Goal: Transaction & Acquisition: Purchase product/service

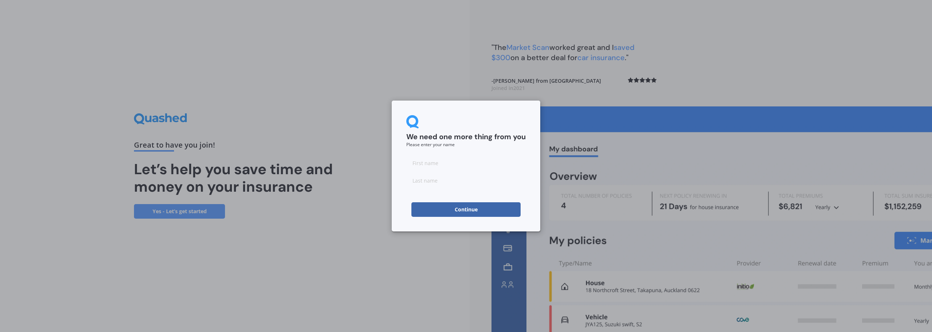
click at [474, 203] on button "Continue" at bounding box center [465, 209] width 109 height 15
click at [431, 170] on input at bounding box center [465, 162] width 119 height 15
type input "Sienna"
click at [410, 180] on icon at bounding box center [411, 180] width 5 height 5
click at [411, 179] on icon at bounding box center [411, 180] width 5 height 5
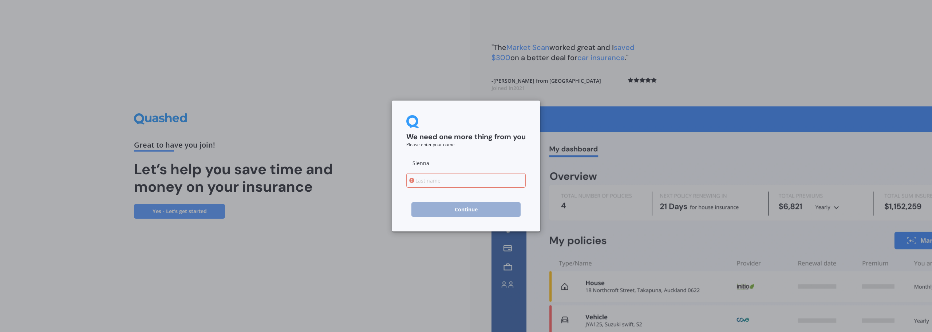
click at [445, 167] on input "Sienna" at bounding box center [465, 162] width 119 height 15
click at [423, 181] on input at bounding box center [465, 180] width 119 height 15
type input "[PERSON_NAME]"
click at [464, 204] on button "Continue" at bounding box center [465, 209] width 109 height 15
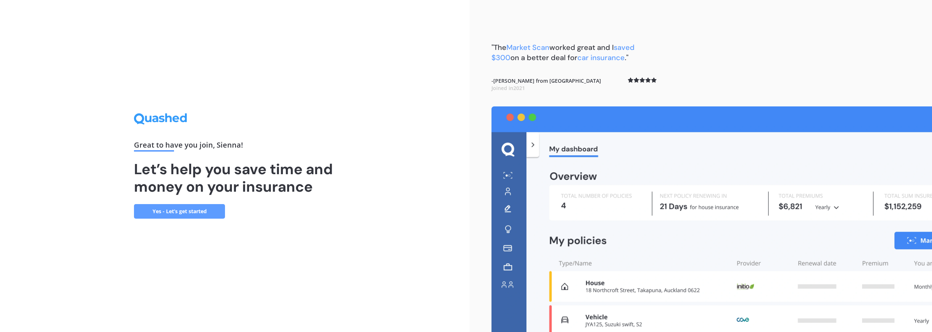
click at [204, 215] on link "Yes - Let’s get started" at bounding box center [179, 211] width 91 height 15
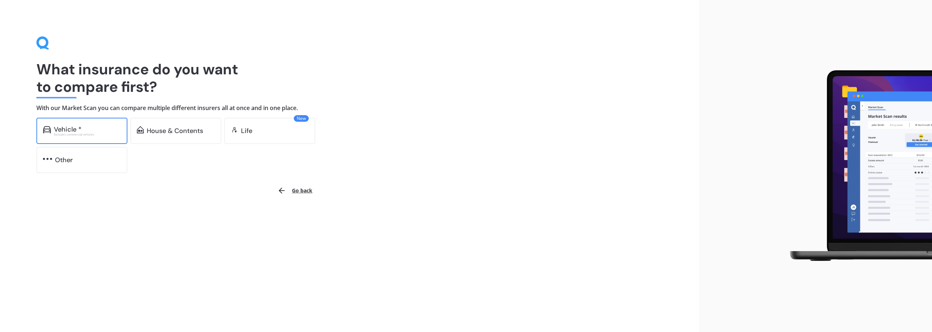
click at [78, 135] on div "Excludes commercial vehicles" at bounding box center [87, 134] width 67 height 3
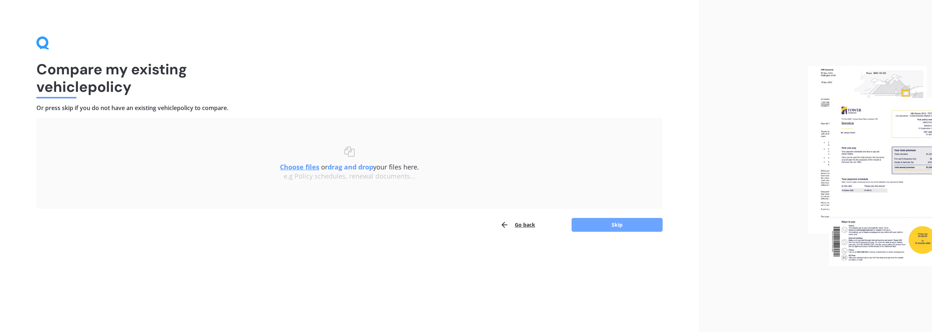
click at [609, 225] on button "Skip" at bounding box center [616, 225] width 91 height 14
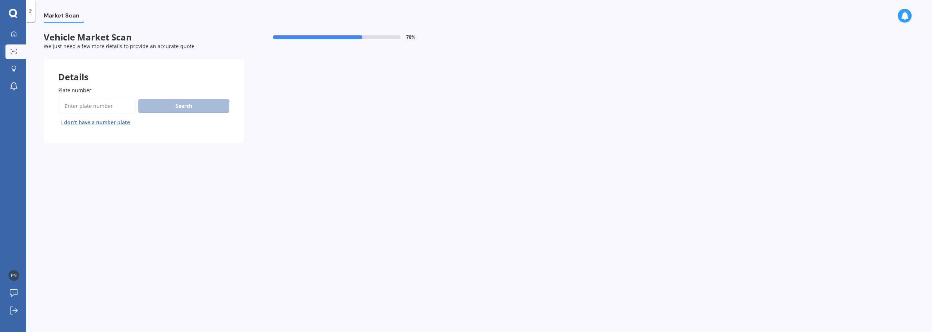
click at [85, 107] on input "Plate number" at bounding box center [96, 105] width 77 height 15
click at [82, 108] on input "Plate number" at bounding box center [96, 105] width 77 height 15
type input "kzk117"
click at [185, 102] on button "Search" at bounding box center [183, 106] width 91 height 14
select select "MAZDA"
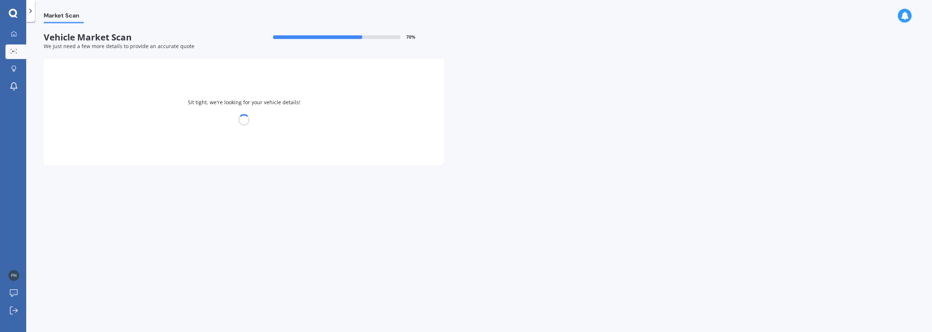
select select "AXELA"
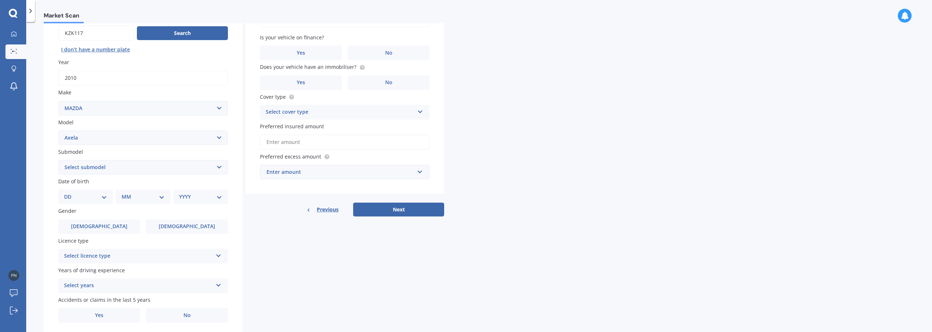
scroll to position [97, 0]
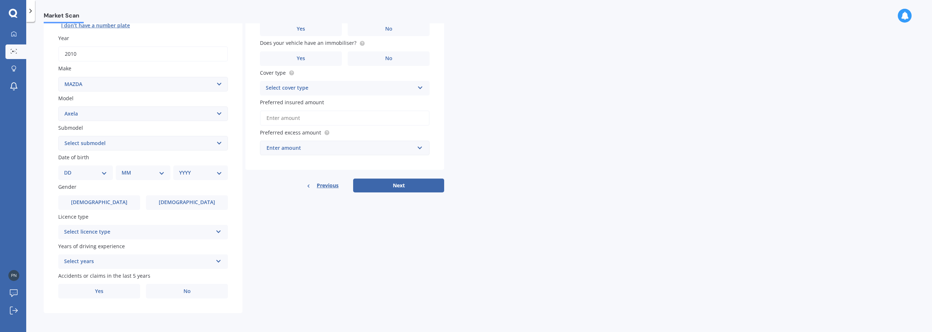
click at [218, 136] on select "Select submodel (All other) 2.3 Sporthatch 2.3 turbo Hatchback Hatchback turbo …" at bounding box center [143, 143] width 170 height 15
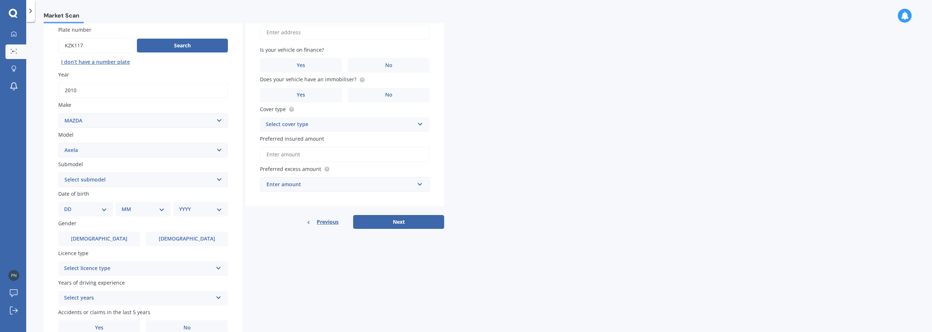
click at [220, 179] on select "Select submodel (All other) 2.3 Sporthatch 2.3 turbo Hatchback Hatchback turbo …" at bounding box center [143, 179] width 170 height 15
select select "HATCHBACK"
click at [58, 172] on select "Select submodel (All other) 2.3 Sporthatch 2.3 turbo Hatchback Hatchback turbo …" at bounding box center [143, 179] width 170 height 15
click at [74, 209] on select "DD 01 02 03 04 05 06 07 08 09 10 11 12 13 14 15 16 17 18 19 20 21 22 23 24 25 2…" at bounding box center [85, 209] width 43 height 8
drag, startPoint x: 64, startPoint y: 149, endPoint x: 62, endPoint y: 154, distance: 5.1
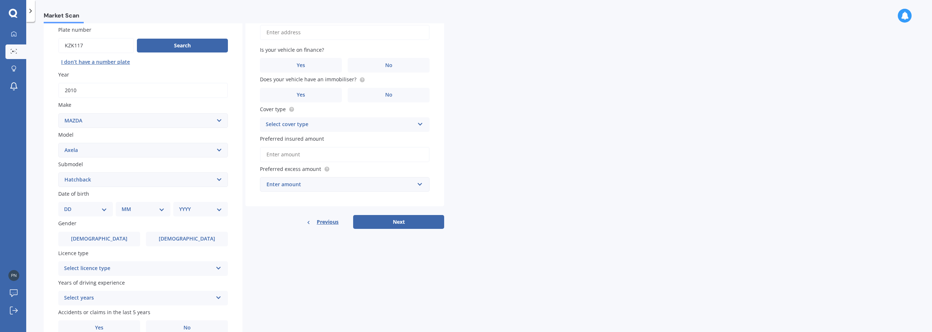
click at [62, 154] on select "Select model 121 2 3 323 323 / Familia 6 626 929 Atenza Autozam Axela AZ3 B2000…" at bounding box center [143, 150] width 170 height 15
click at [92, 209] on select "DD 01 02 03 04 05 06 07 08 09 10 11 12 13 14 15 16 17 18 19 20 21 22 23 24 25 2…" at bounding box center [85, 209] width 43 height 8
select select "19"
click at [70, 205] on select "DD 01 02 03 04 05 06 07 08 09 10 11 12 13 14 15 16 17 18 19 20 21 22 23 24 25 2…" at bounding box center [85, 209] width 43 height 8
click at [166, 206] on div "MM 01 02 03 04 05 06 07 08 09 10 11 12" at bounding box center [145, 209] width 52 height 15
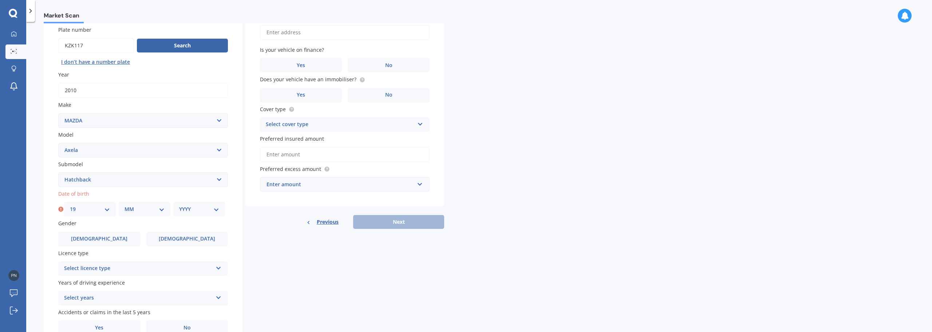
click at [159, 210] on select "MM 01 02 03 04 05 06 07 08 09 10 11 12" at bounding box center [144, 209] width 40 height 8
select select "11"
click at [124, 205] on select "MM 01 02 03 04 05 06 07 08 09 10 11 12" at bounding box center [144, 209] width 40 height 8
drag, startPoint x: 77, startPoint y: 208, endPoint x: 78, endPoint y: 205, distance: 3.7
click at [78, 205] on div "DD 01 02 03 04 05 06 07 08 09 10 11 12 13 14 15 16 17 18 19 20 21 22 23 24 25 2…" at bounding box center [90, 209] width 52 height 15
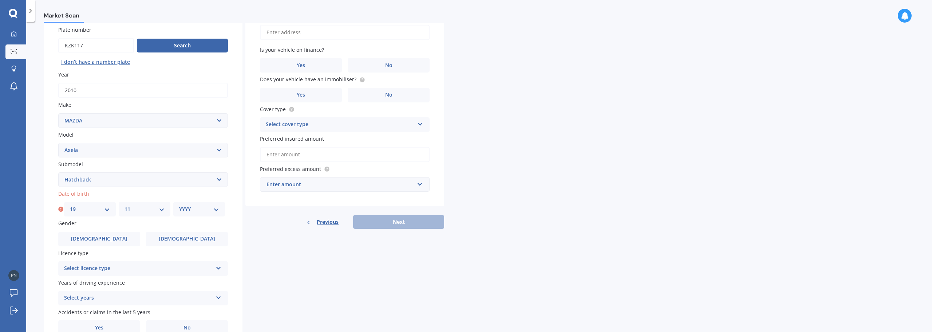
select select "24"
click at [70, 205] on select "DD 01 02 03 04 05 06 07 08 09 10 11 12 13 14 15 16 17 18 19 20 21 22 23 24 25 2…" at bounding box center [90, 209] width 40 height 8
click at [192, 209] on select "YYYY 2025 2024 2023 2022 2021 2020 2019 2018 2017 2016 2015 2014 2013 2012 2011…" at bounding box center [199, 209] width 40 height 8
select select "2008"
click at [179, 205] on select "YYYY 2025 2024 2023 2022 2021 2020 2019 2018 2017 2016 2015 2014 2013 2012 2011…" at bounding box center [199, 209] width 40 height 8
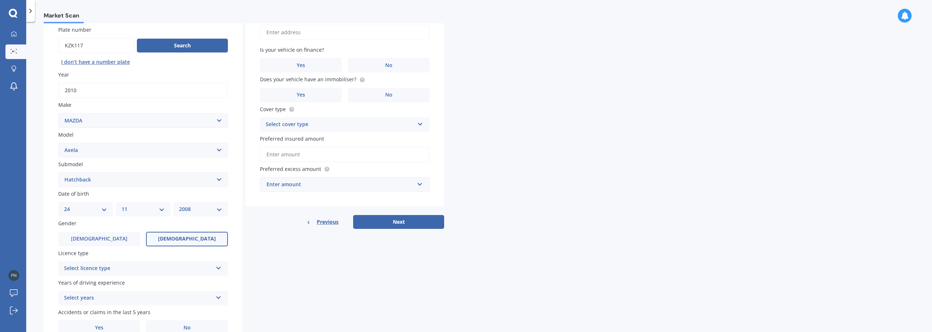
click at [199, 235] on label "[DEMOGRAPHIC_DATA]" at bounding box center [187, 238] width 82 height 15
click at [0, 0] on input "[DEMOGRAPHIC_DATA]" at bounding box center [0, 0] width 0 height 0
click at [207, 274] on div "Select licence type NZ Full NZ Restricted NZ Learners Australia United Kingdom …" at bounding box center [143, 268] width 170 height 15
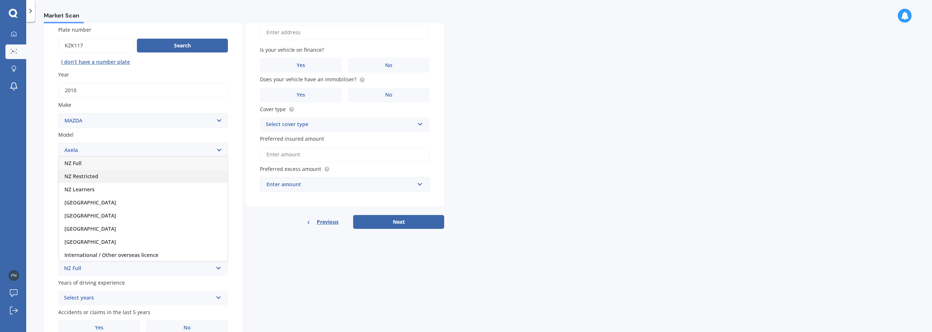
click at [81, 172] on div "NZ Restricted" at bounding box center [143, 176] width 169 height 13
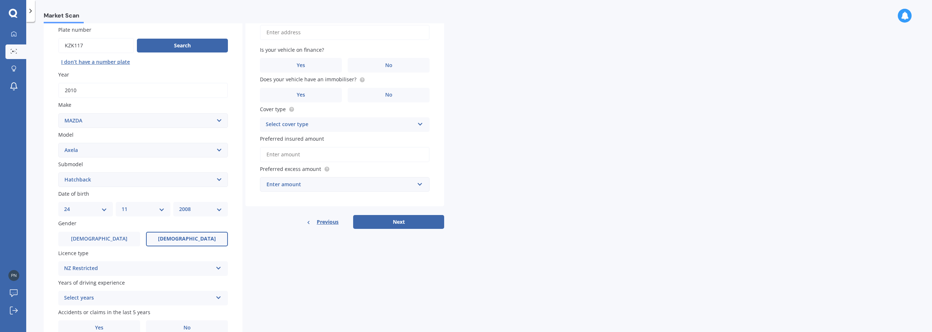
scroll to position [97, 0]
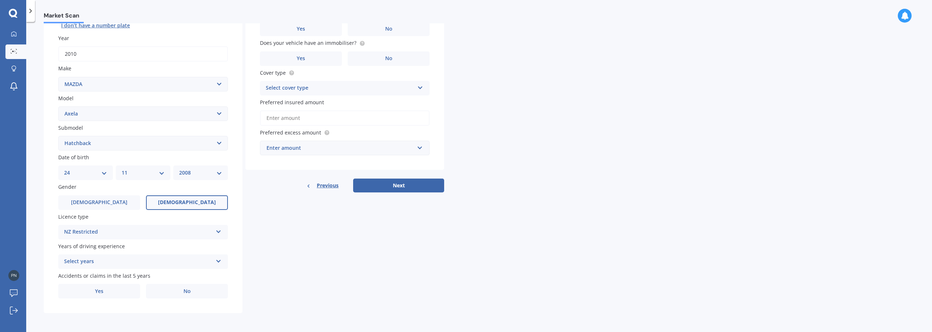
click at [217, 260] on icon at bounding box center [218, 259] width 6 height 5
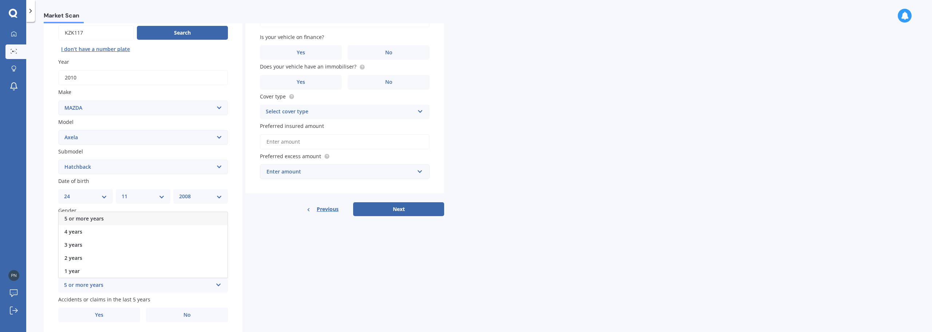
scroll to position [60, 0]
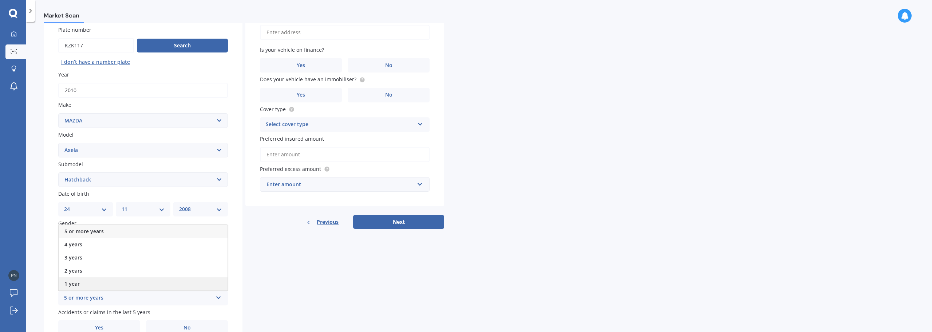
click at [75, 280] on div "1 year" at bounding box center [143, 283] width 169 height 13
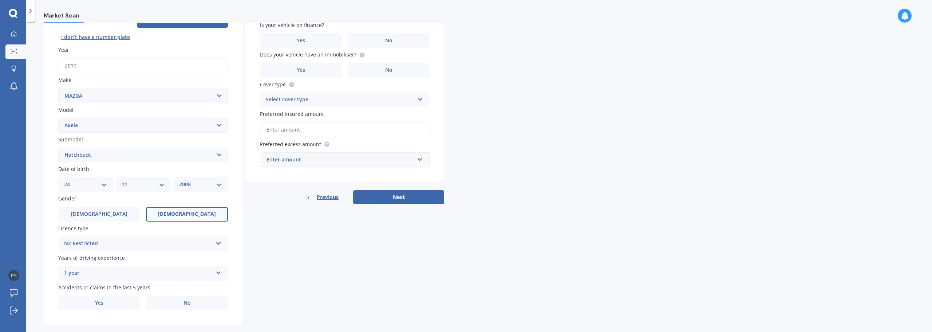
scroll to position [97, 0]
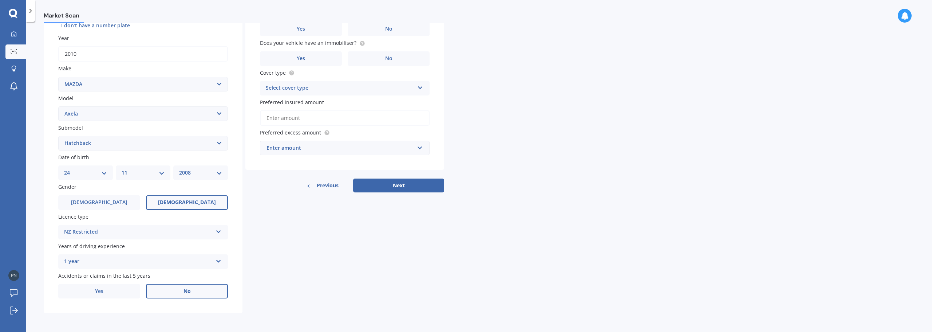
click at [190, 290] on span "No" at bounding box center [186, 291] width 7 height 6
click at [0, 0] on input "No" at bounding box center [0, 0] width 0 height 0
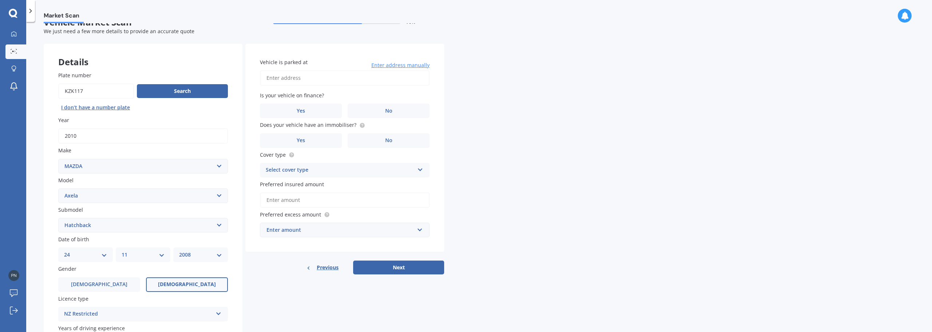
scroll to position [0, 0]
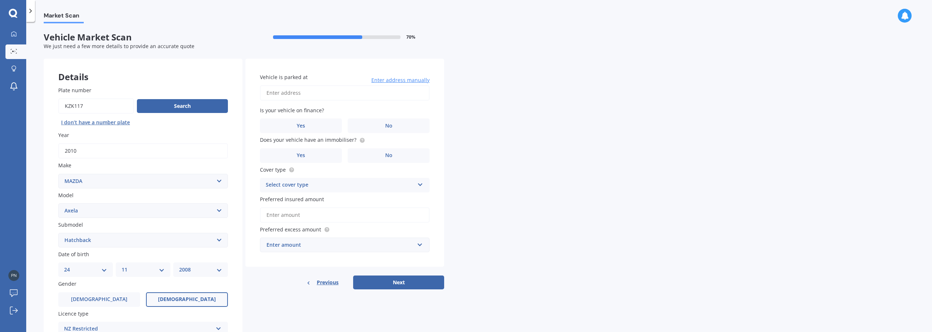
click at [284, 100] on input "Vehicle is parked at" at bounding box center [345, 92] width 170 height 15
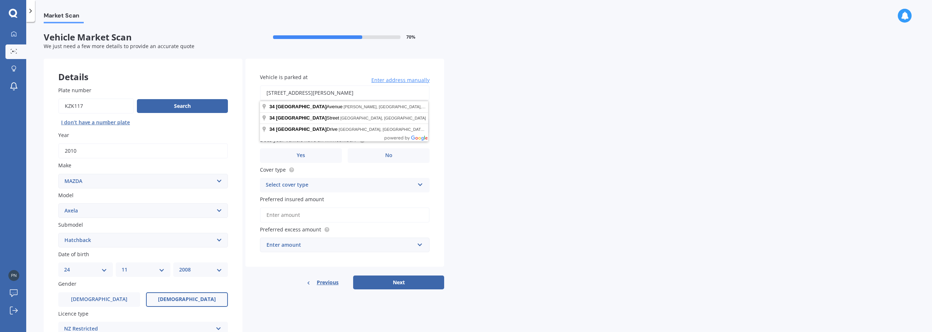
type input "[STREET_ADDRESS][PERSON_NAME]"
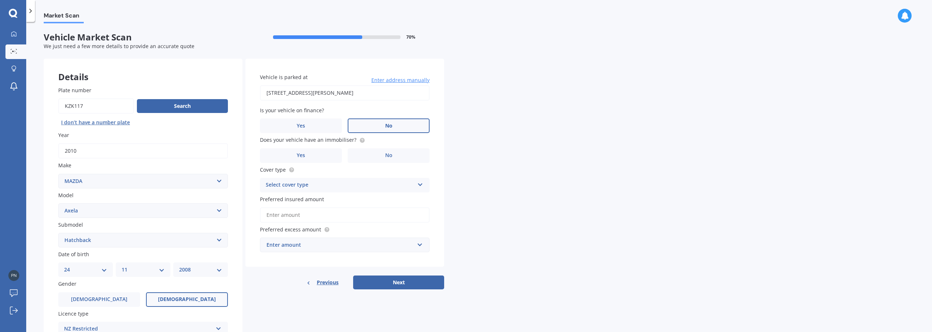
click at [412, 128] on label "No" at bounding box center [389, 125] width 82 height 15
click at [0, 0] on input "No" at bounding box center [0, 0] width 0 height 0
click at [306, 158] on label "Yes" at bounding box center [301, 155] width 82 height 15
click at [0, 0] on input "Yes" at bounding box center [0, 0] width 0 height 0
click at [410, 182] on div "Select cover type" at bounding box center [340, 185] width 148 height 9
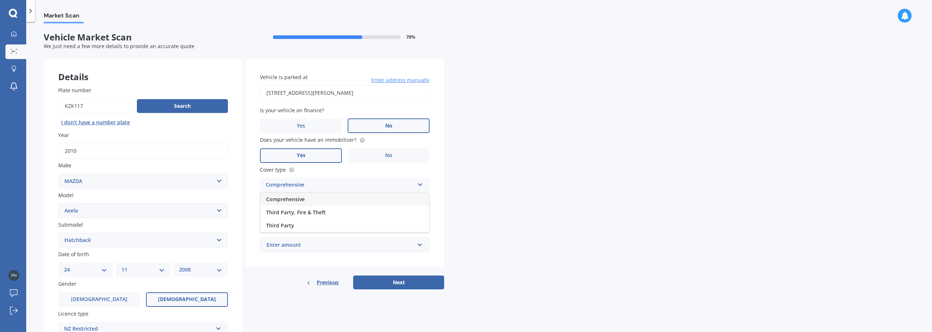
click at [287, 199] on span "Comprehensive" at bounding box center [285, 198] width 39 height 7
click at [307, 245] on div "Enter amount" at bounding box center [340, 245] width 148 height 8
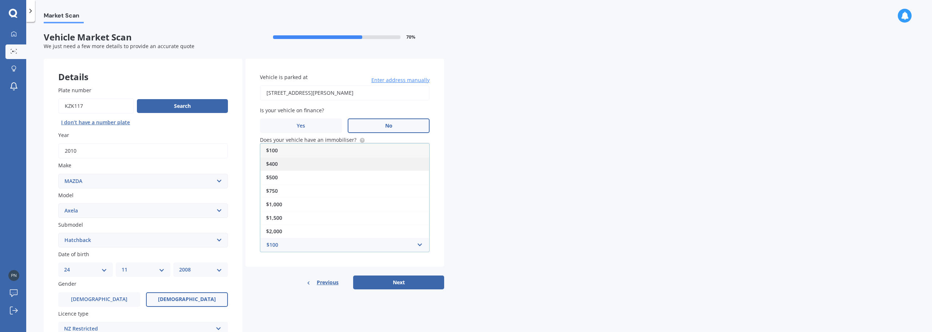
click at [284, 163] on div "$400" at bounding box center [344, 163] width 169 height 13
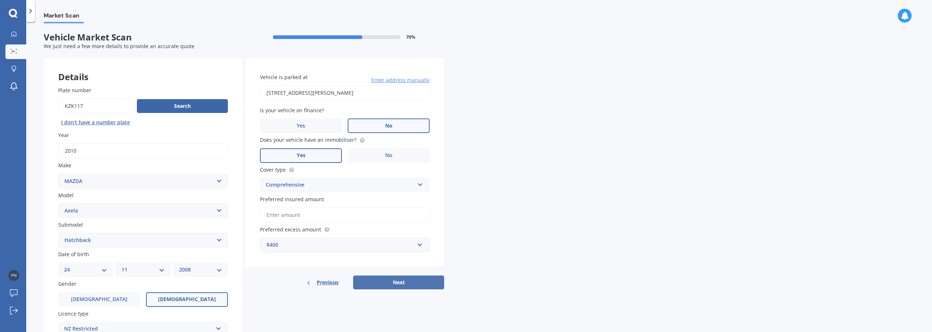
click at [395, 280] on button "Next" at bounding box center [398, 282] width 91 height 14
click at [268, 212] on input "Preferred insured amount" at bounding box center [345, 214] width 170 height 15
click at [265, 214] on icon at bounding box center [265, 214] width 5 height 7
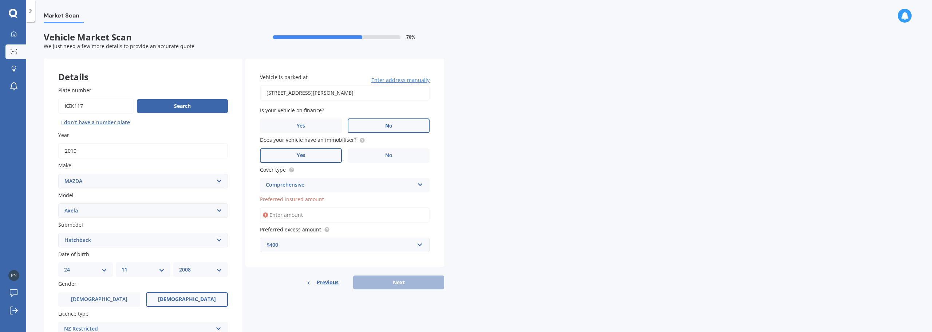
click at [298, 216] on input "Preferred insured amount" at bounding box center [345, 214] width 170 height 15
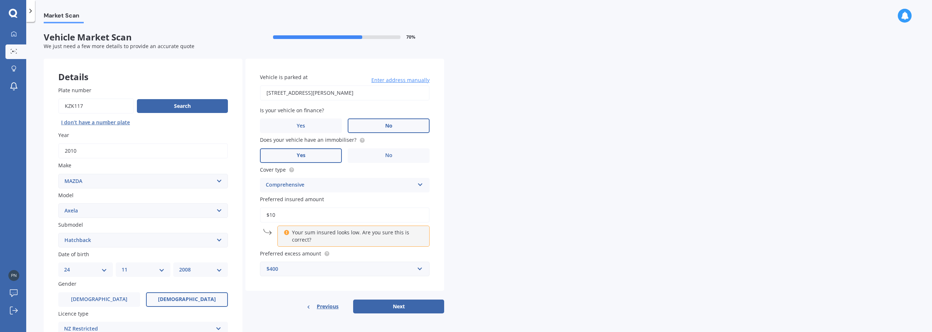
type input "$1"
type input "$700"
click at [386, 302] on button "Next" at bounding box center [398, 306] width 91 height 14
select select "24"
select select "11"
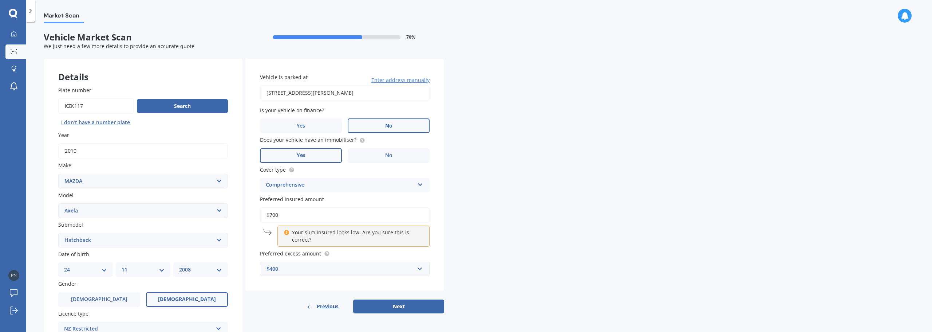
select select "2008"
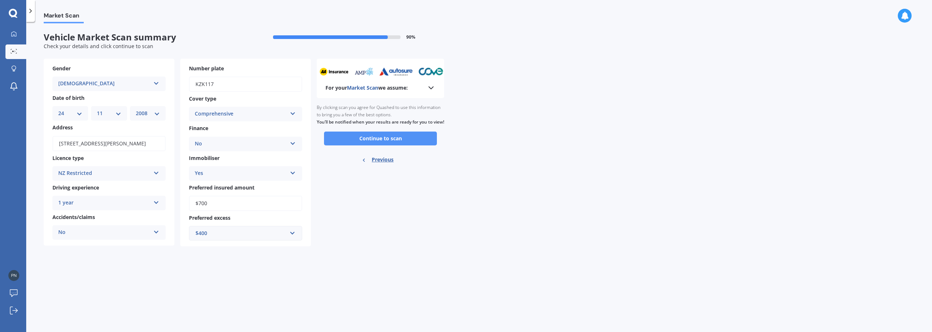
click at [385, 145] on button "Continue to scan" at bounding box center [380, 138] width 113 height 14
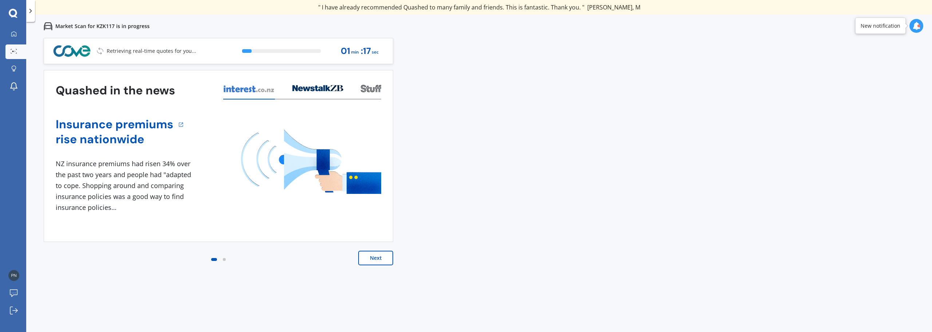
click at [370, 261] on button "Next" at bounding box center [375, 257] width 35 height 15
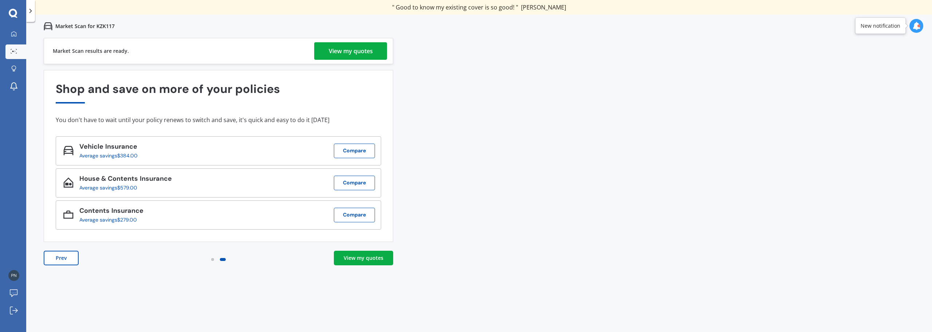
click at [362, 256] on div "View my quotes" at bounding box center [364, 257] width 40 height 7
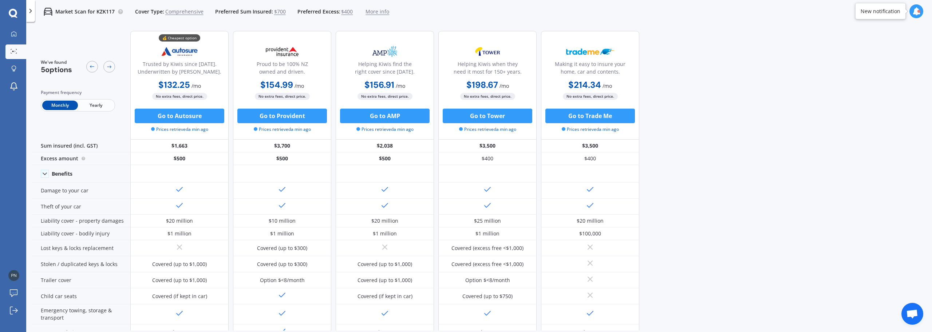
click at [103, 104] on span "Yearly" at bounding box center [96, 104] width 36 height 9
drag, startPoint x: 342, startPoint y: 42, endPoint x: 338, endPoint y: 33, distance: 10.3
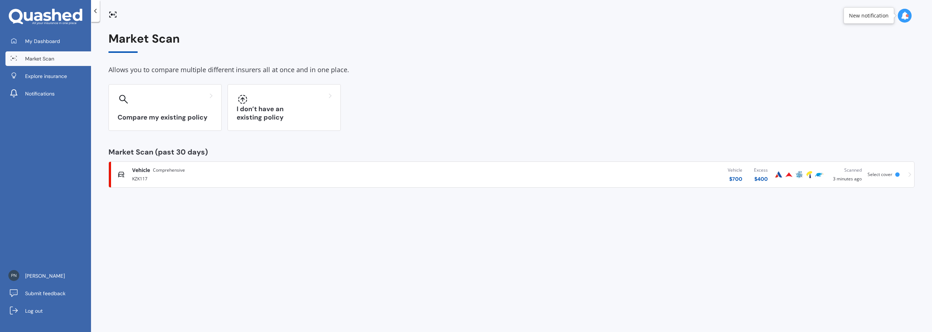
click at [153, 179] on div "KZK117" at bounding box center [288, 178] width 313 height 9
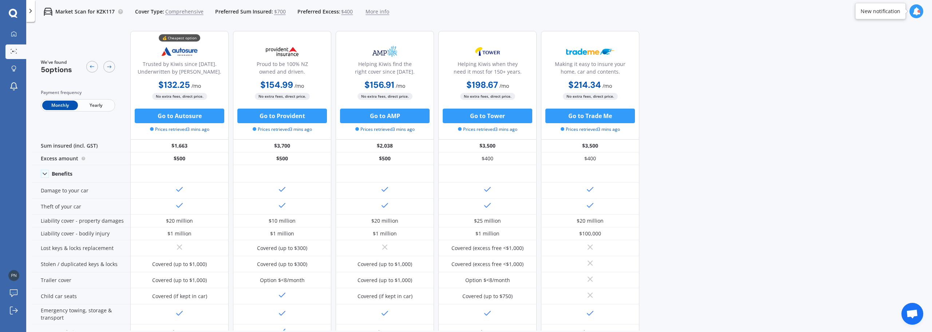
click at [378, 12] on span "More info" at bounding box center [377, 11] width 24 height 7
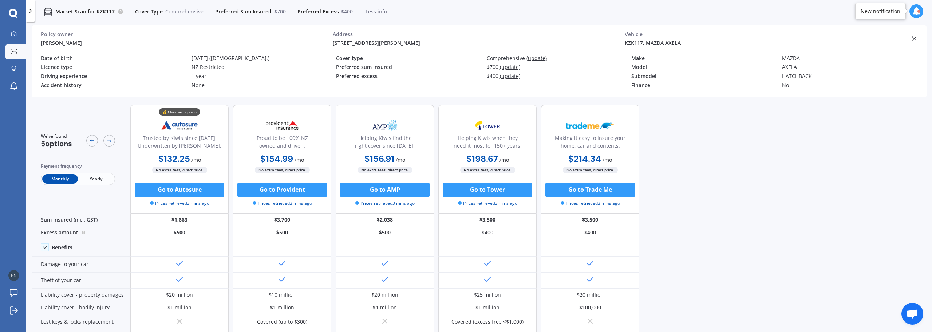
click at [377, 16] on div "Market Scan for KZK117 Cover Type: Comprehensive Preferred Sum Insured: $700 Pr…" at bounding box center [211, 11] width 352 height 23
click at [912, 8] on icon at bounding box center [916, 11] width 8 height 8
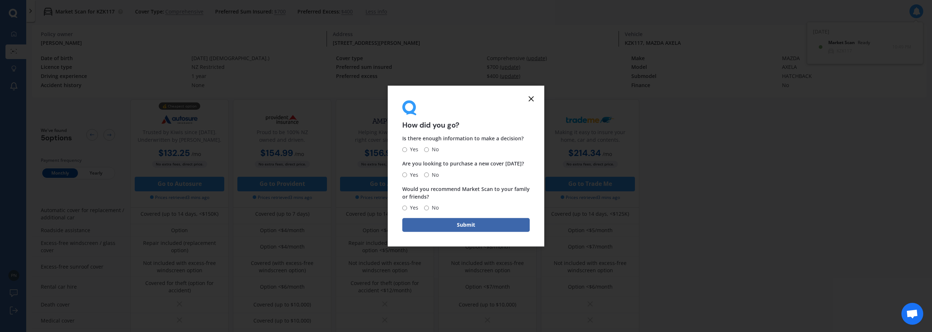
scroll to position [372, 0]
click at [524, 100] on div "How did you go?" at bounding box center [465, 114] width 127 height 29
click at [534, 99] on icon at bounding box center [531, 98] width 9 height 9
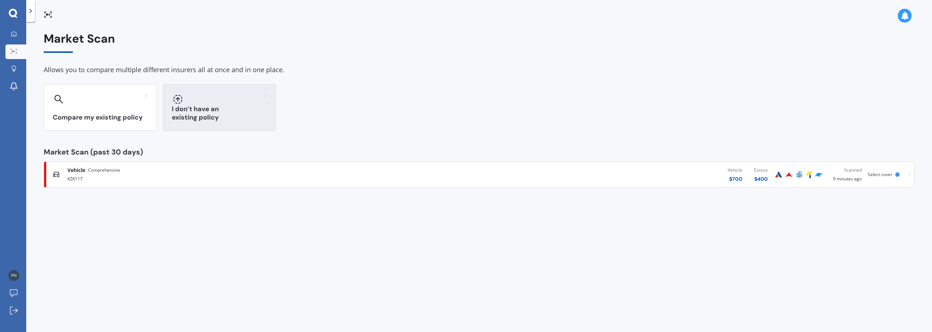
click at [221, 117] on h3 "I don’t have an existing policy" at bounding box center [219, 113] width 95 height 17
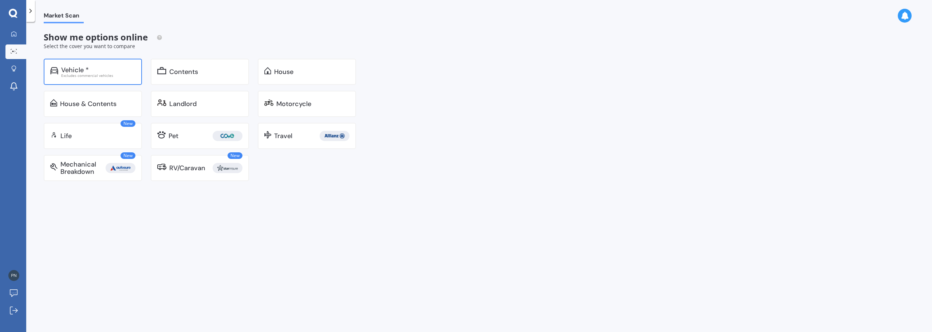
click at [99, 75] on div "Excludes commercial vehicles" at bounding box center [98, 76] width 74 height 4
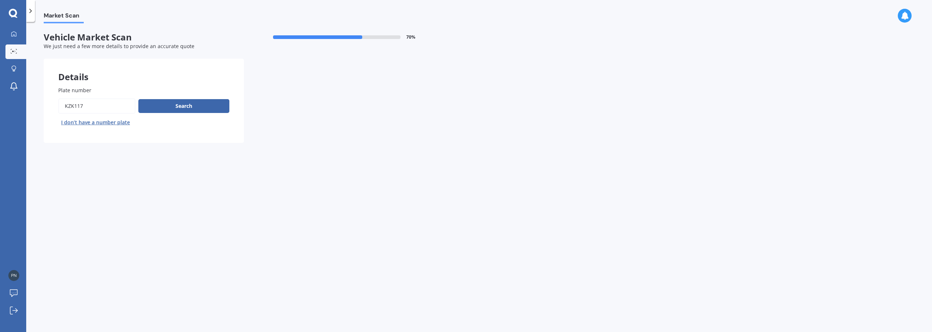
click at [108, 102] on input "Plate number" at bounding box center [96, 105] width 77 height 15
drag, startPoint x: 100, startPoint y: 105, endPoint x: 0, endPoint y: 13, distance: 135.8
click at [0, 29] on div "My Dashboard Market Scan Explore insurance Notifications [PERSON_NAME] Submit f…" at bounding box center [466, 166] width 932 height 332
type input "gtc527"
click at [209, 109] on button "Search" at bounding box center [183, 106] width 91 height 14
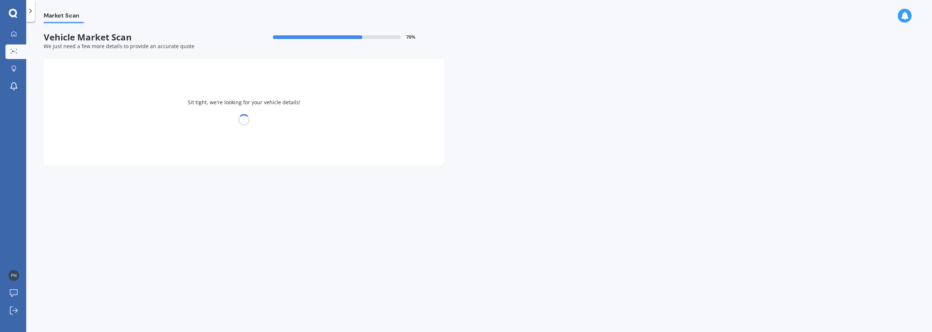
select select "MAZDA"
select select "DEMIO"
select select "24"
select select "11"
select select "2008"
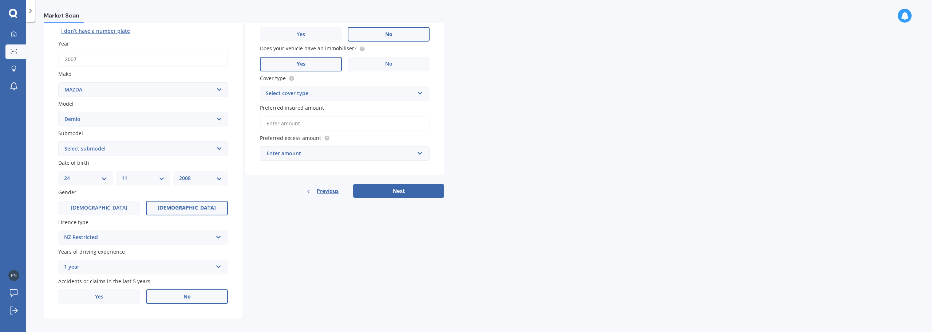
scroll to position [97, 0]
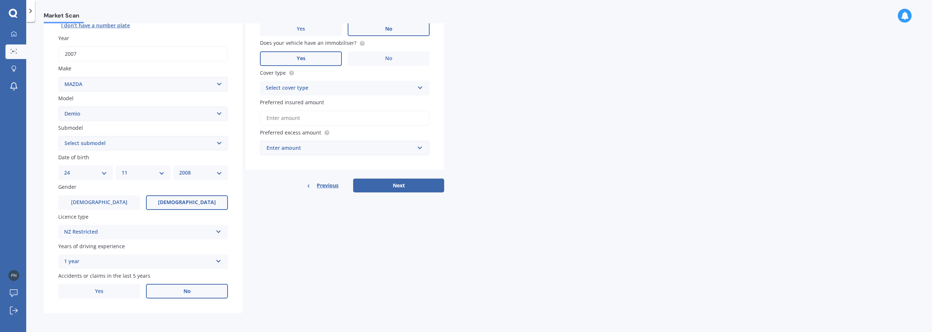
click at [145, 230] on div "NZ Restricted" at bounding box center [138, 231] width 148 height 9
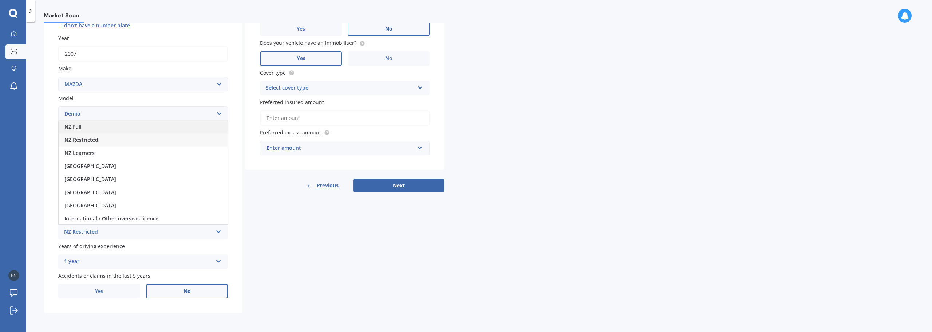
click at [78, 130] on span "NZ Full" at bounding box center [72, 126] width 17 height 7
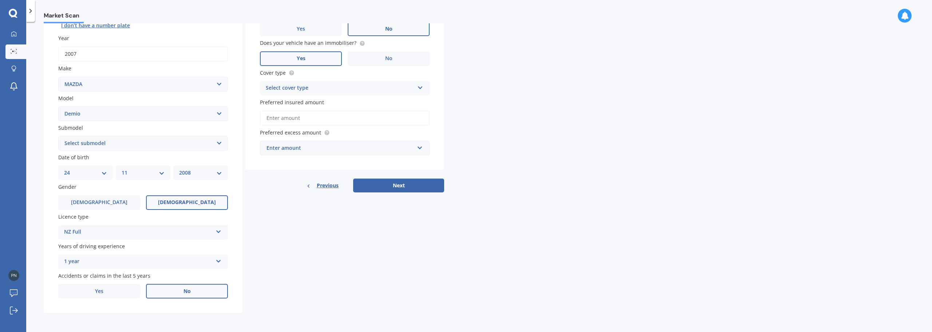
click at [106, 135] on div "Submodel Select submodel (All) Diesel Petrol XD Touring Turbo Diesel" at bounding box center [143, 137] width 170 height 27
click at [103, 142] on select "Select submodel (All) Diesel Petrol XD Touring Turbo Diesel" at bounding box center [143, 143] width 170 height 15
select select "PETROL"
click at [58, 136] on select "Select submodel (All) Diesel Petrol XD Touring Turbo Diesel" at bounding box center [143, 143] width 170 height 15
click at [80, 173] on select "DD 01 02 03 04 05 06 07 08 09 10 11 12 13 14 15 16 17 18 19 20 21 22 23 24 25 2…" at bounding box center [85, 173] width 43 height 8
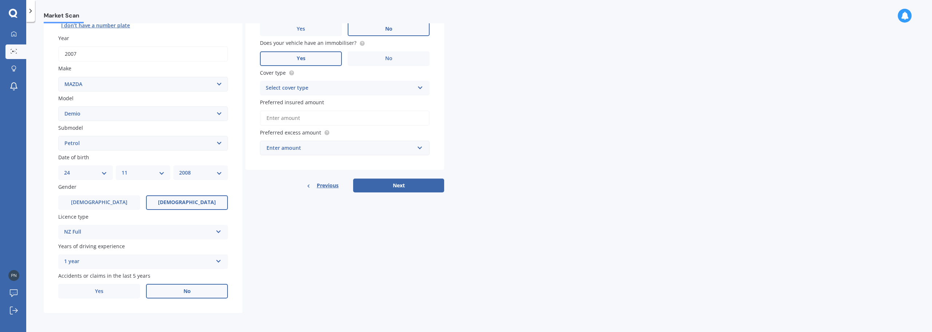
select select "07"
click at [64, 169] on select "DD 01 02 03 04 05 06 07 08 09 10 11 12 13 14 15 16 17 18 19 20 21 22 23 24 25 2…" at bounding box center [85, 173] width 43 height 8
click at [126, 172] on select "MM 01 02 03 04 05 06 07 08 09 10 11 12" at bounding box center [143, 173] width 43 height 8
select select "03"
click at [122, 169] on select "MM 01 02 03 04 05 06 07 08 09 10 11 12" at bounding box center [143, 173] width 43 height 8
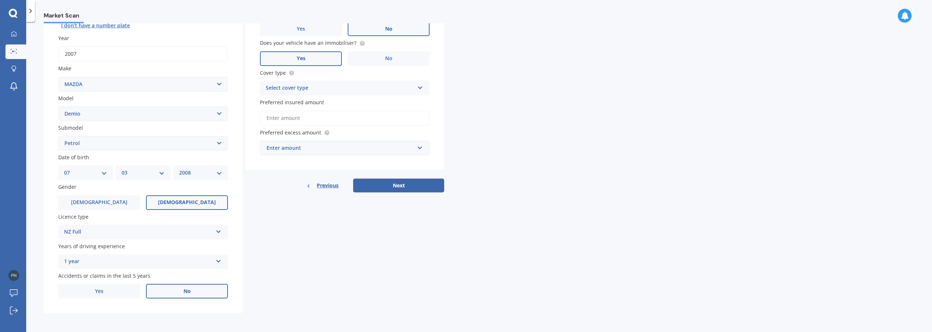
click at [205, 170] on select "YYYY 2025 2024 2023 2022 2021 2020 2019 2018 2017 2016 2015 2014 2013 2012 2011…" at bounding box center [200, 173] width 43 height 8
select select "2007"
click at [179, 169] on select "YYYY 2025 2024 2023 2022 2021 2020 2019 2018 2017 2016 2015 2014 2013 2012 2011…" at bounding box center [200, 173] width 43 height 8
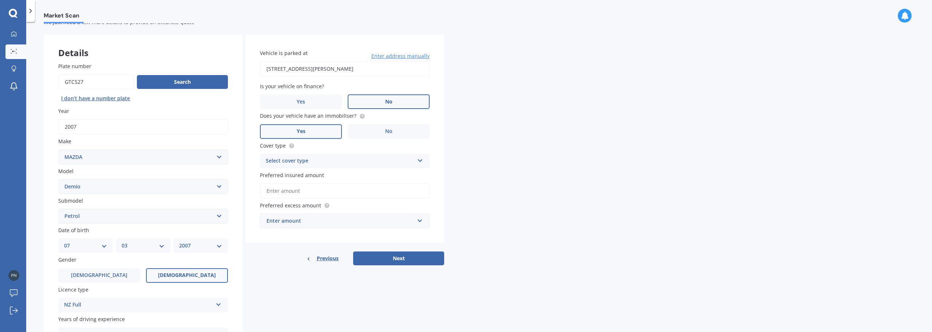
scroll to position [36, 0]
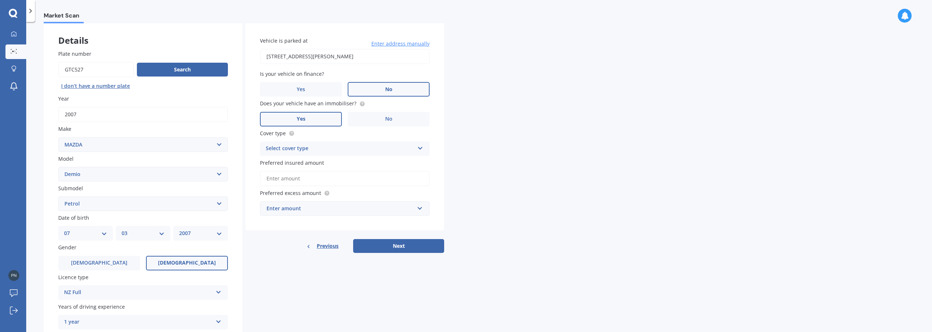
click at [326, 144] on div "Select cover type" at bounding box center [340, 148] width 148 height 9
drag, startPoint x: 303, startPoint y: 155, endPoint x: 298, endPoint y: 162, distance: 8.1
click at [298, 156] on div "Comprehensive Comprehensive Third Party, Fire & Theft Third Party" at bounding box center [345, 148] width 170 height 15
click at [383, 149] on div "Select cover type" at bounding box center [341, 148] width 145 height 8
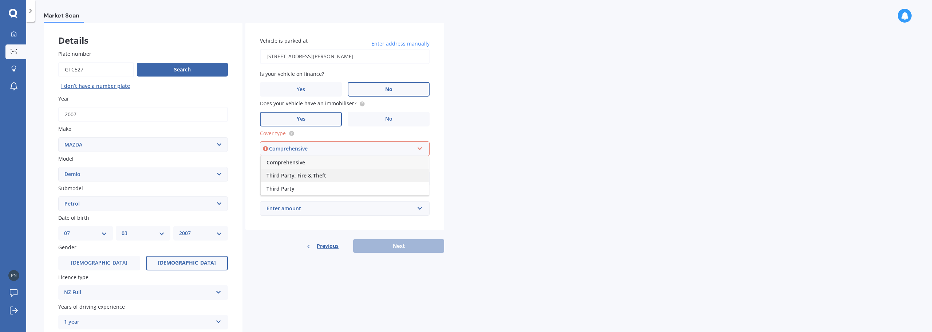
click at [296, 174] on span "Third Party, Fire & Theft" at bounding box center [296, 175] width 60 height 7
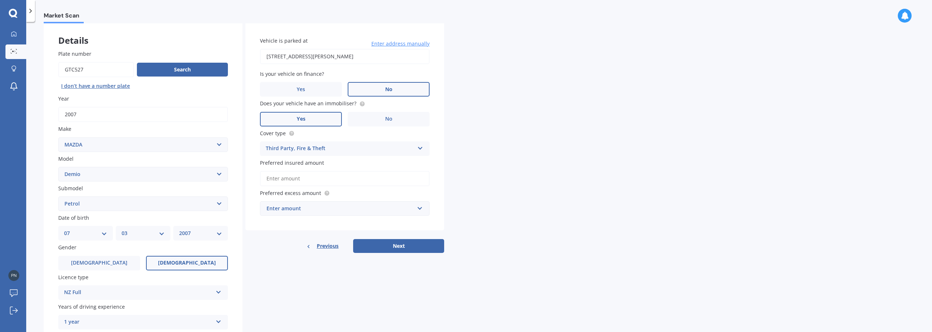
click at [310, 142] on div "Third Party, Fire & Theft Comprehensive Third Party, Fire & Theft Third Party" at bounding box center [345, 148] width 170 height 15
click at [287, 165] on span "Comprehensive" at bounding box center [285, 162] width 39 height 7
click at [285, 182] on input "Preferred insured amount" at bounding box center [345, 178] width 170 height 15
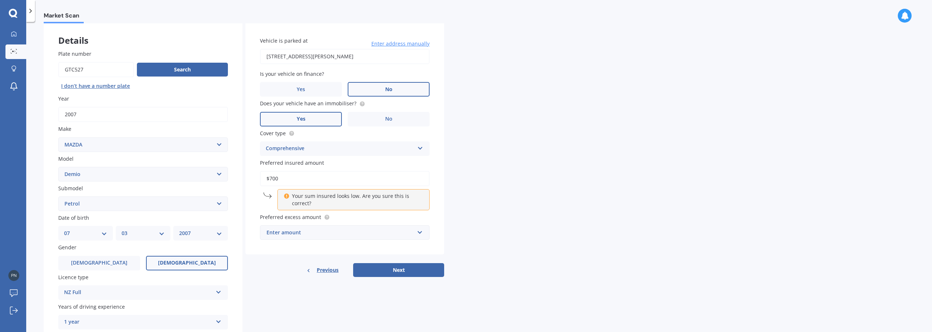
type input "$700"
click at [324, 241] on div "Vehicle is parked at [STREET_ADDRESS][PERSON_NAME] Enter address manually Is yo…" at bounding box center [344, 138] width 199 height 232
click at [325, 231] on div "Enter amount" at bounding box center [340, 232] width 148 height 8
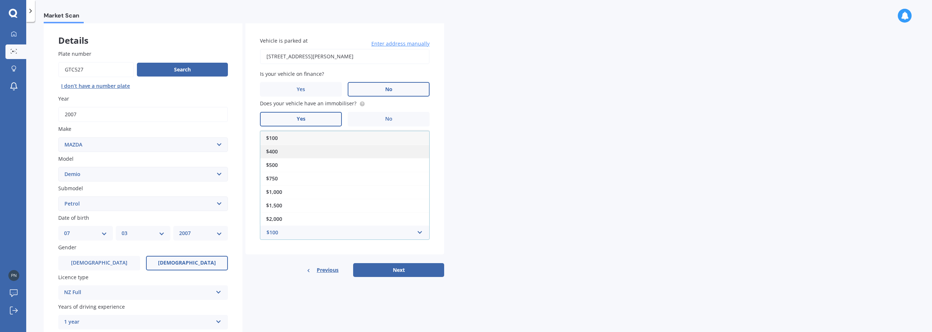
click at [281, 148] on div "$400" at bounding box center [344, 150] width 169 height 13
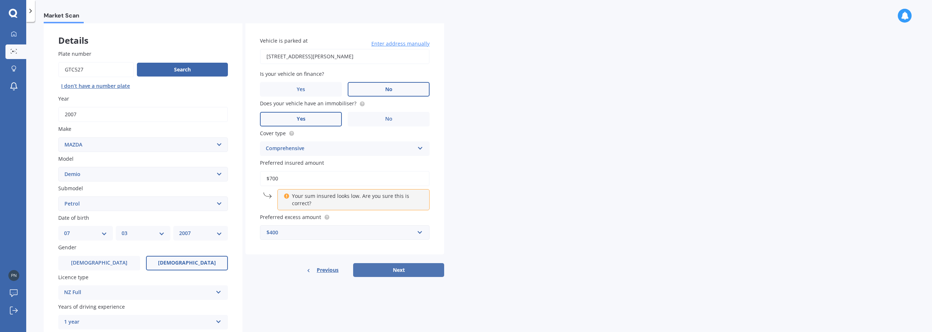
click at [380, 265] on button "Next" at bounding box center [398, 270] width 91 height 14
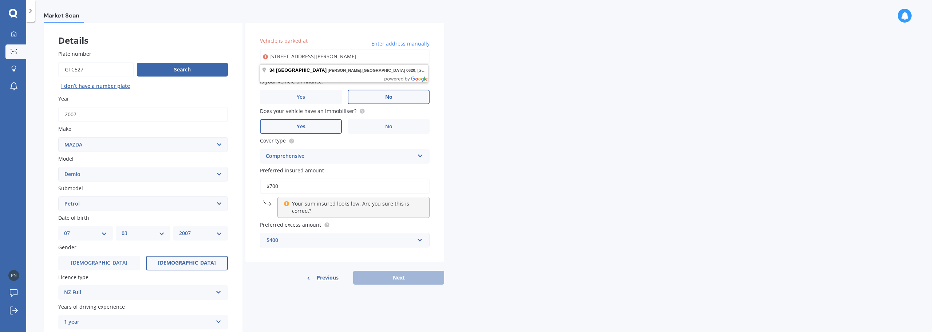
click at [363, 192] on input "$700" at bounding box center [345, 185] width 170 height 15
click at [371, 208] on p "Your sum insured looks low. Are you sure this is correct?" at bounding box center [356, 207] width 128 height 15
click at [311, 223] on span "Preferred excess amount" at bounding box center [290, 224] width 61 height 7
click at [413, 267] on div "Vehicle is parked at [STREET_ADDRESS][PERSON_NAME] Enter address manually Selec…" at bounding box center [344, 153] width 199 height 262
click at [313, 62] on input "[STREET_ADDRESS][PERSON_NAME]" at bounding box center [345, 56] width 170 height 15
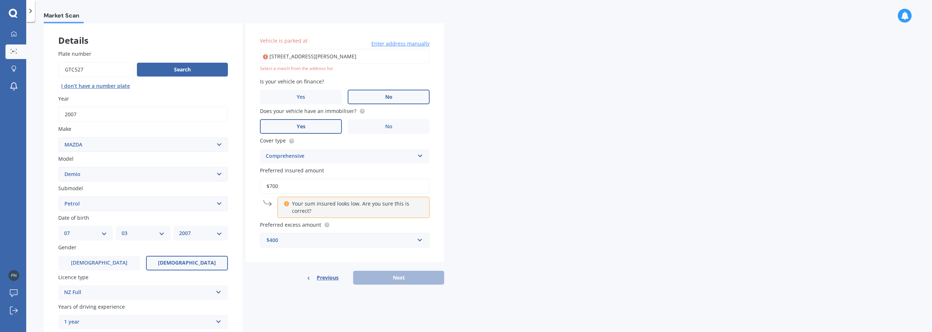
type input "[STREET_ADDRESS][PERSON_NAME]"
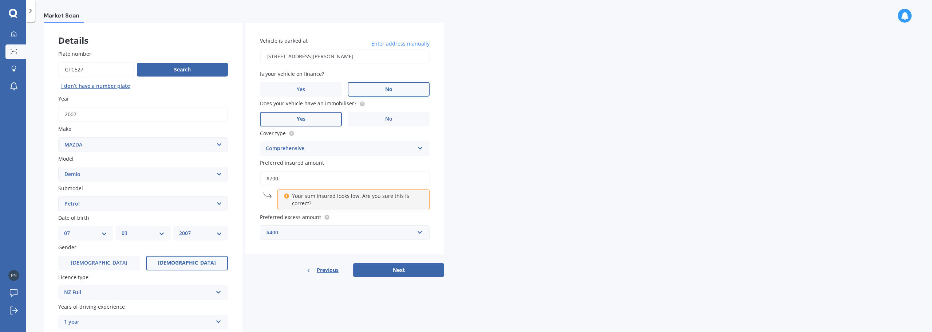
click at [369, 264] on button "Next" at bounding box center [398, 270] width 91 height 14
select select "07"
select select "03"
select select "2007"
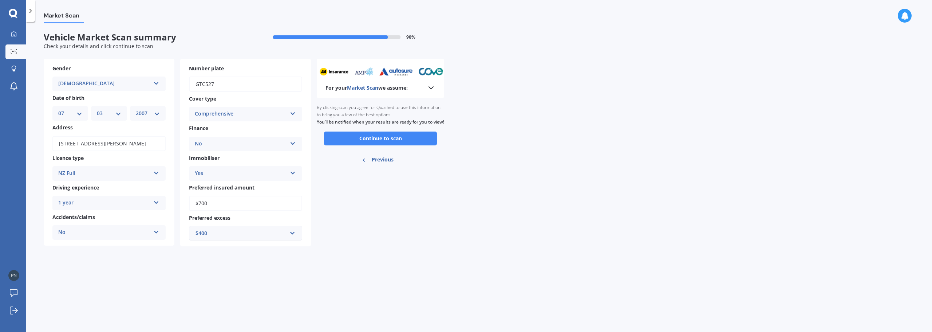
scroll to position [0, 0]
click at [341, 144] on button "Continue to scan" at bounding box center [380, 138] width 113 height 14
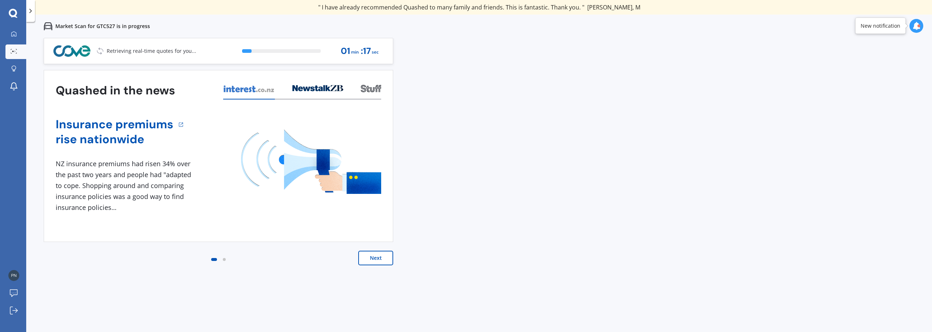
click at [378, 258] on button "Next" at bounding box center [375, 257] width 35 height 15
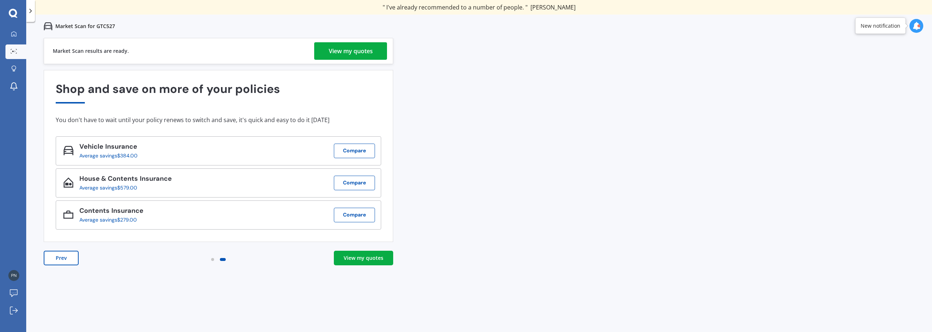
click at [364, 254] on div "View my quotes" at bounding box center [364, 257] width 40 height 7
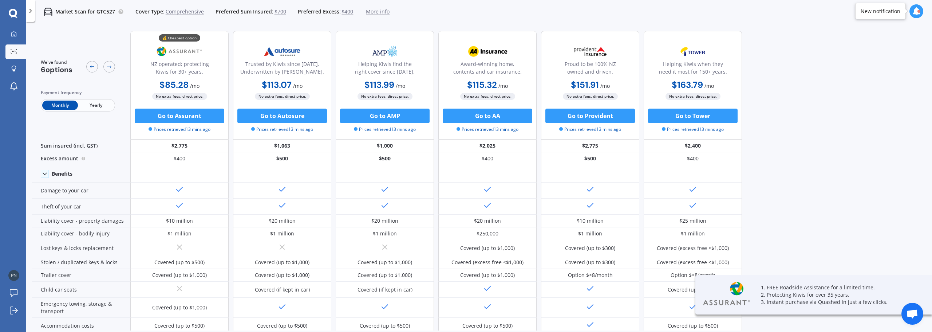
click at [100, 107] on span "Yearly" at bounding box center [96, 104] width 36 height 9
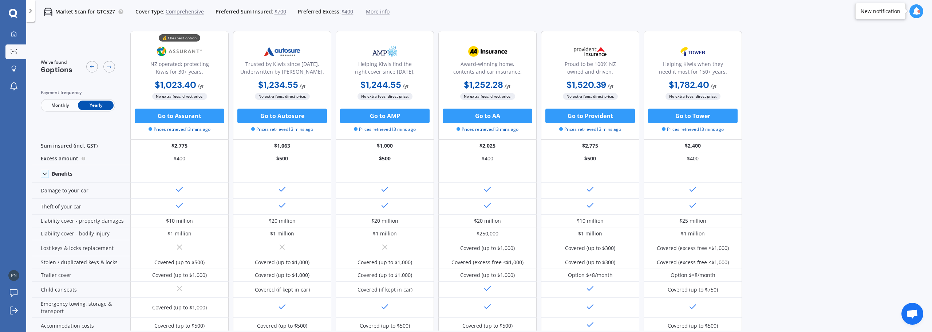
click at [281, 12] on span "$700" at bounding box center [280, 11] width 12 height 7
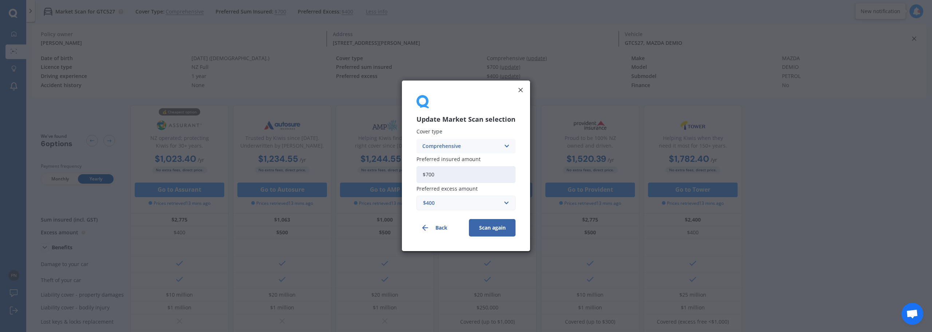
click at [447, 170] on input "$700" at bounding box center [465, 174] width 99 height 17
type input "$7"
type input "$4,400"
click at [495, 223] on button "Scan again" at bounding box center [492, 227] width 47 height 17
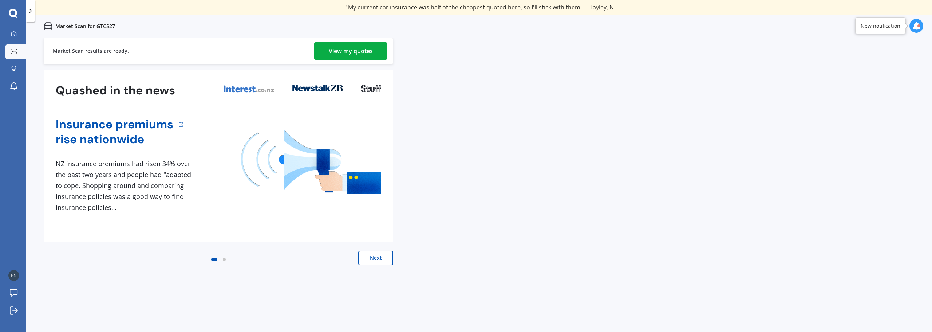
click at [355, 51] on div "View my quotes" at bounding box center [351, 50] width 44 height 17
